Goal: Communication & Community: Answer question/provide support

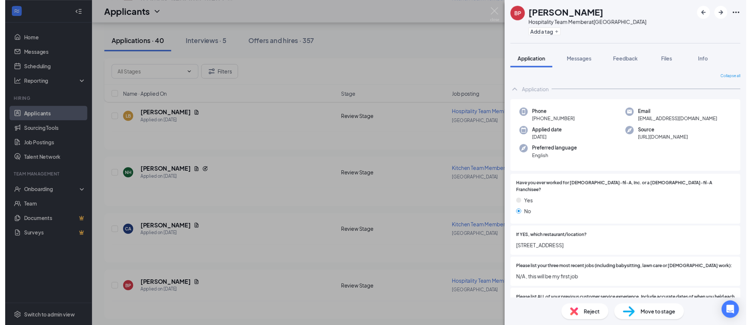
scroll to position [167, 0]
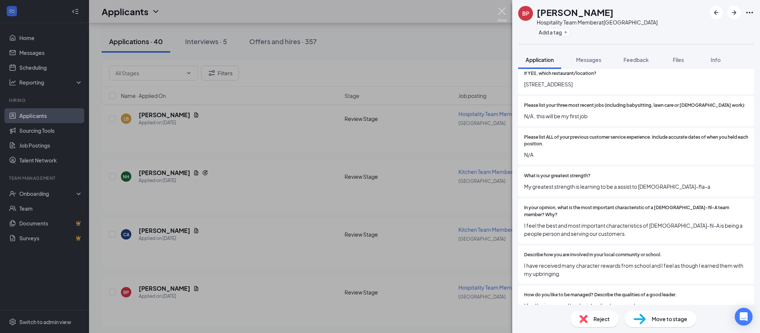
drag, startPoint x: 497, startPoint y: 10, endPoint x: 626, endPoint y: 249, distance: 271.5
click at [497, 10] on img at bounding box center [501, 14] width 9 height 14
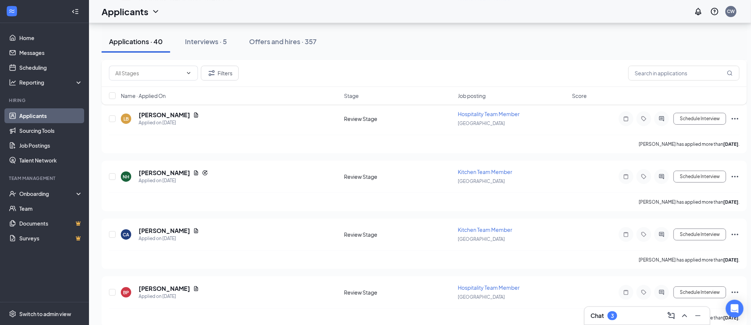
click at [636, 320] on div "Chat 3" at bounding box center [647, 316] width 113 height 12
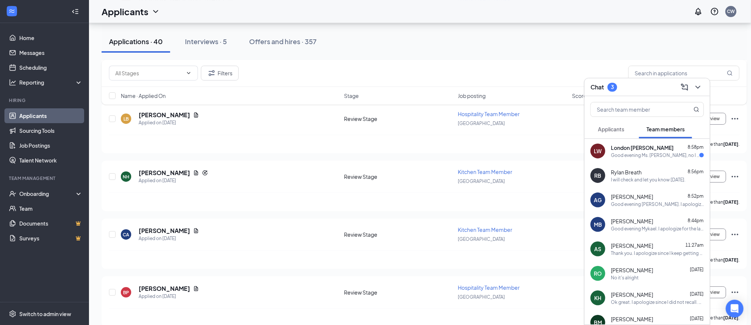
click at [639, 152] on div "Good evening Ms. [PERSON_NAME], no I will not I have class." at bounding box center [655, 155] width 89 height 6
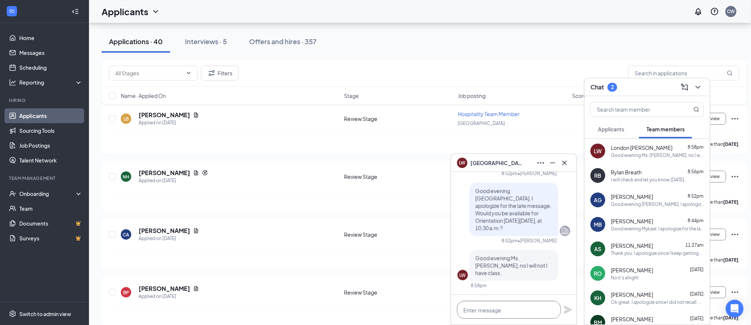
click at [505, 316] on textarea at bounding box center [509, 310] width 104 height 18
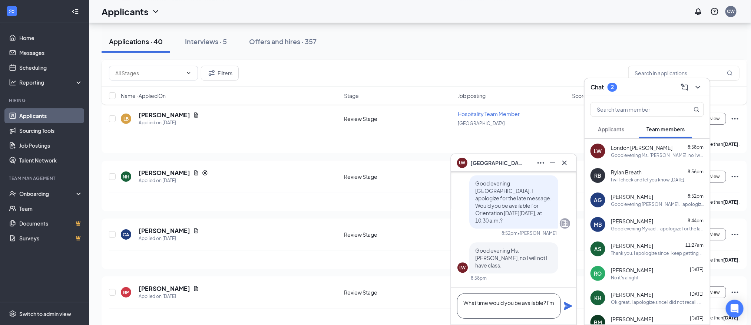
scroll to position [0, 0]
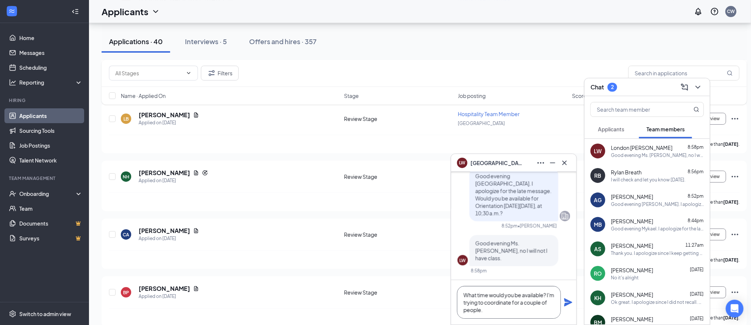
type textarea "What time would you be available? I'm trying to coordinate for a couple of peop…"
click at [566, 304] on icon "Plane" at bounding box center [568, 302] width 8 height 8
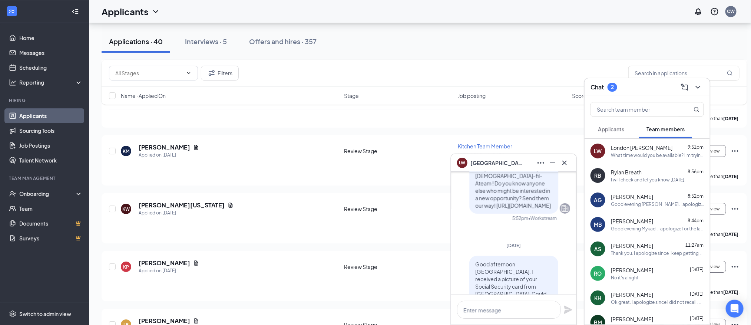
scroll to position [4221, 0]
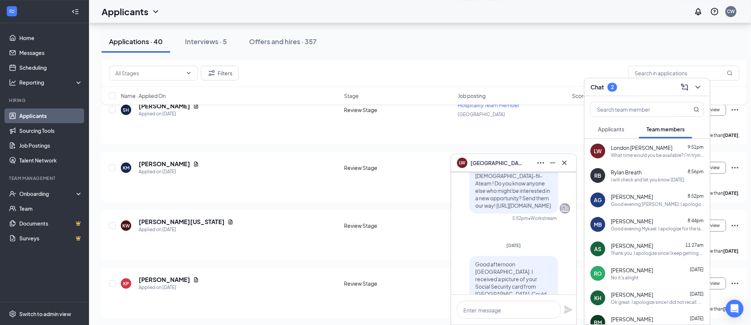
click at [643, 183] on div "RB Rylan Breath 8:56pm I will check and let you know [DATE]." at bounding box center [647, 175] width 125 height 24
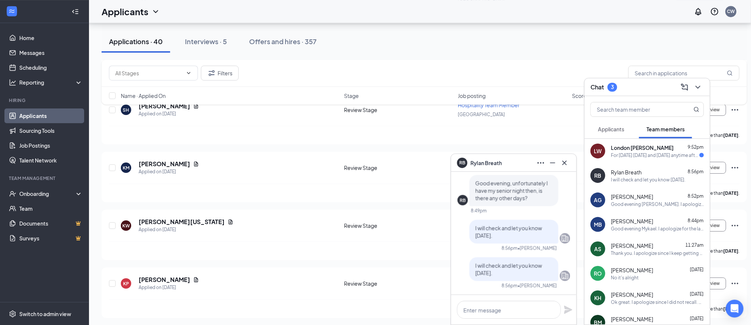
click at [604, 125] on button "Applicants" at bounding box center [611, 129] width 41 height 19
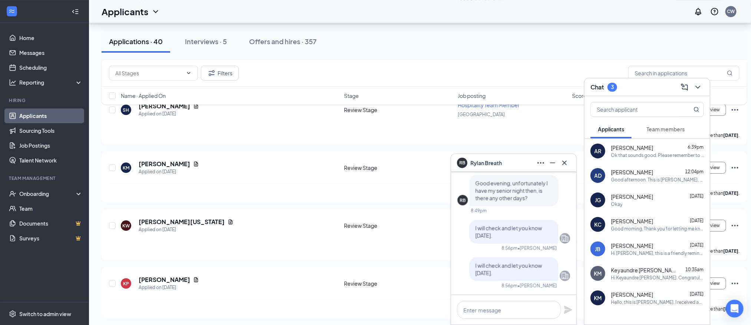
click at [653, 136] on button "Team members" at bounding box center [665, 129] width 53 height 19
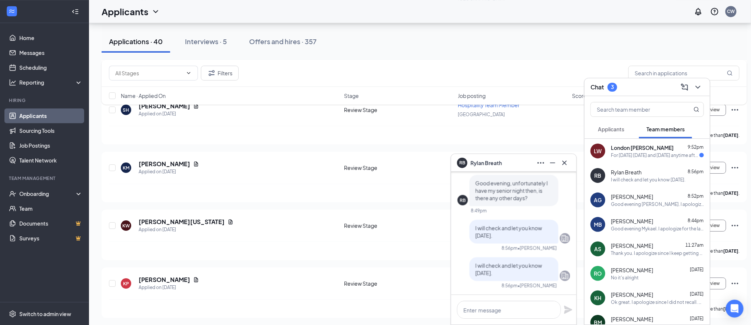
click at [652, 132] on div "Team members" at bounding box center [666, 128] width 38 height 7
click at [640, 158] on div "LW London [PERSON_NAME] 9:52pm For [DATE] [DATE] and [DATE] anytime after 1:00 …" at bounding box center [647, 151] width 125 height 24
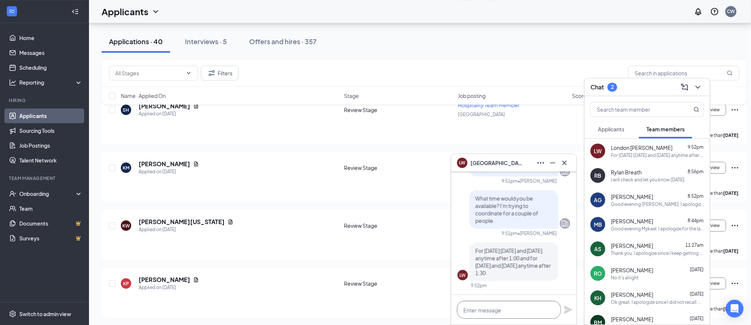
click at [502, 309] on textarea at bounding box center [509, 310] width 104 height 18
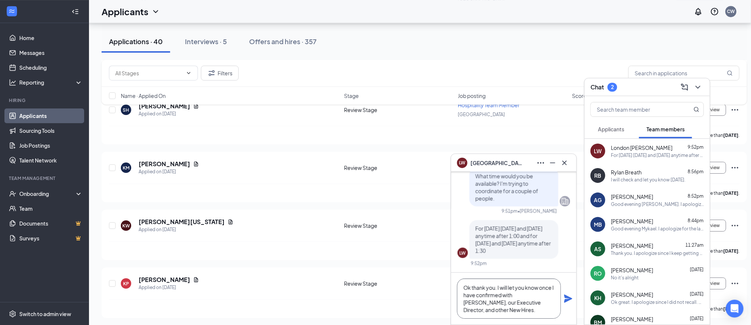
type textarea "Ok thank you. I will let you know once I have confirmed with [PERSON_NAME], our…"
click at [567, 298] on icon "Plane" at bounding box center [568, 298] width 8 height 8
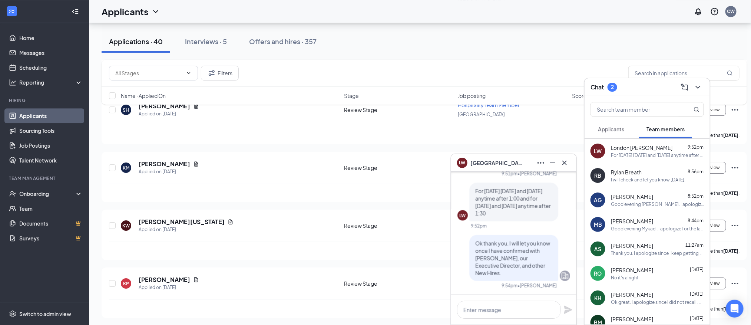
scroll to position [0, 0]
